Goal: Register for event/course

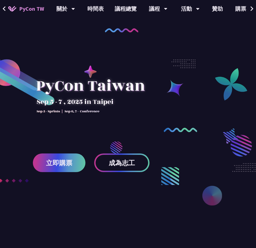
click at [212, 166] on div at bounding box center [128, 149] width 256 height 232
drag, startPoint x: 165, startPoint y: 155, endPoint x: 84, endPoint y: 143, distance: 81.8
click at [84, 143] on div at bounding box center [128, 149] width 256 height 232
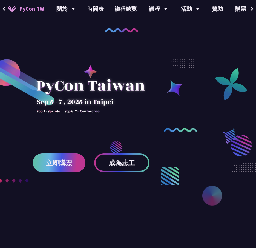
click at [76, 167] on link "立即購票" at bounding box center [59, 163] width 53 height 19
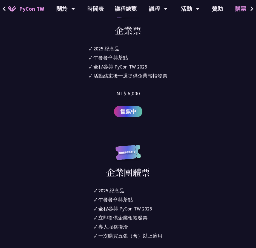
scroll to position [329, 0]
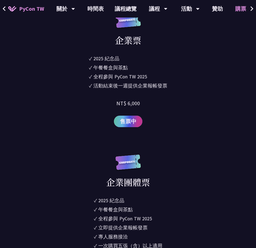
click at [117, 125] on link "售票中" at bounding box center [128, 122] width 29 height 12
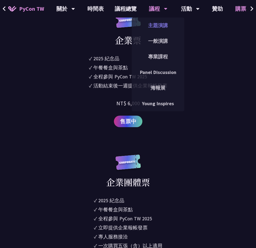
click at [165, 24] on link "主題演講" at bounding box center [158, 25] width 53 height 13
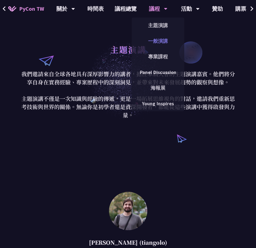
click at [163, 43] on link "一般演講" at bounding box center [158, 41] width 53 height 13
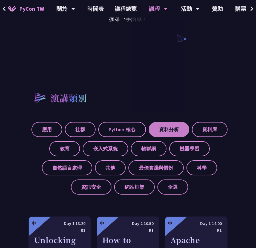
scroll to position [137, 0]
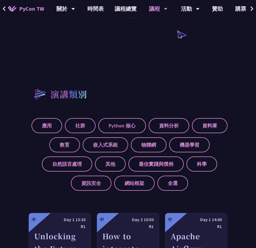
drag, startPoint x: 226, startPoint y: 84, endPoint x: 123, endPoint y: 88, distance: 102.9
click at [123, 88] on div "演講類別" at bounding box center [128, 94] width 199 height 21
